Goal: Book appointment/travel/reservation

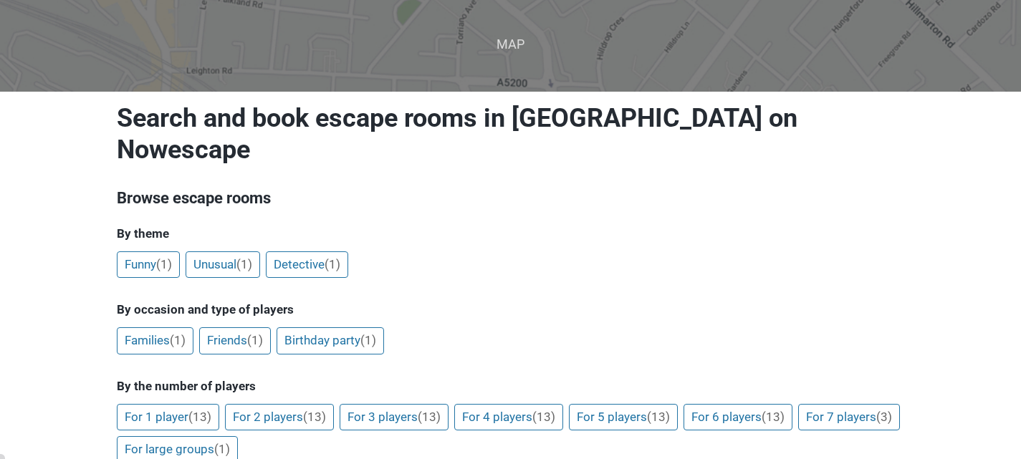
scroll to position [90, 0]
click at [370, 332] on span "(1)" at bounding box center [368, 339] width 16 height 14
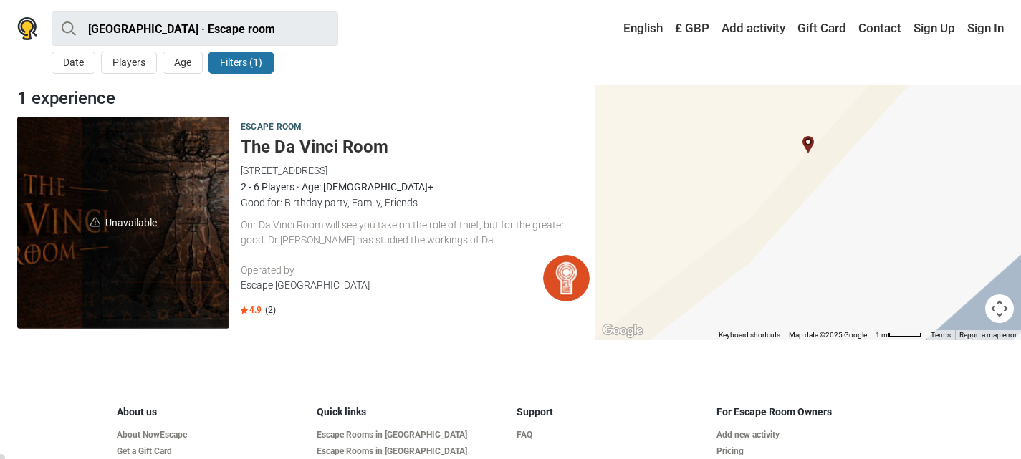
click at [238, 55] on button "Filters (1)" at bounding box center [240, 63] width 65 height 22
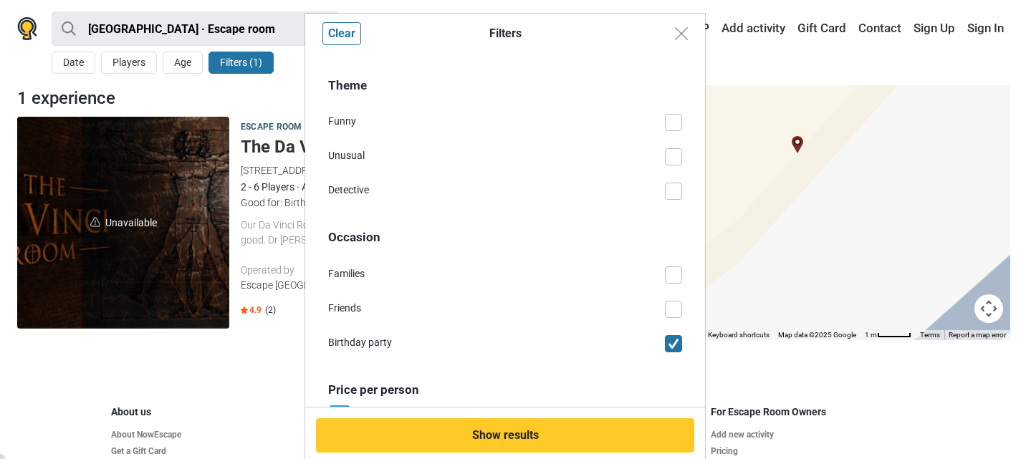
click at [665, 343] on span at bounding box center [673, 343] width 17 height 17
click at [682, 335] on input "Birthday party" at bounding box center [682, 335] width 0 height 0
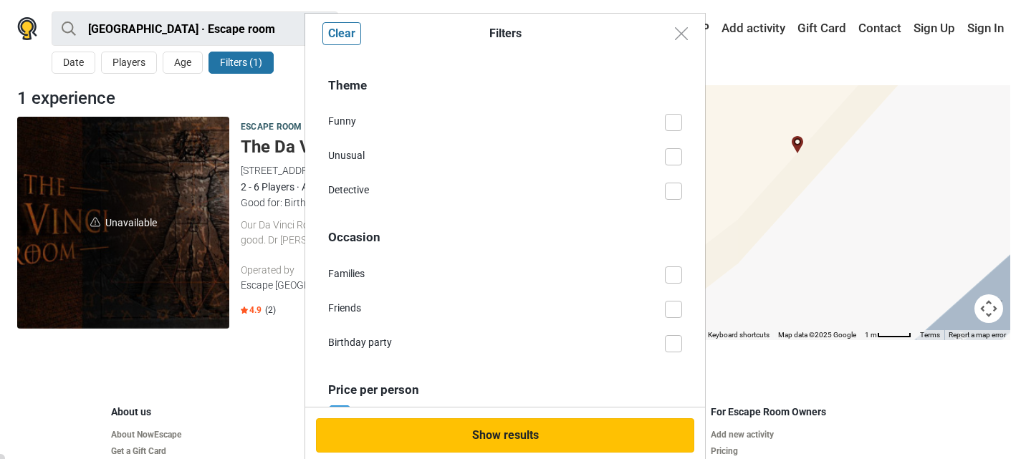
click at [619, 436] on button "Show results" at bounding box center [505, 435] width 378 height 34
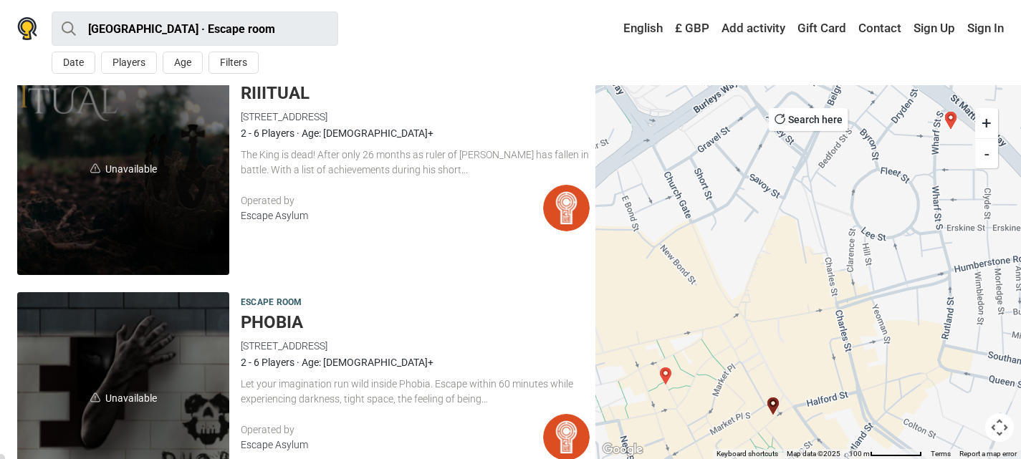
scroll to position [2675, 0]
